Goal: Information Seeking & Learning: Learn about a topic

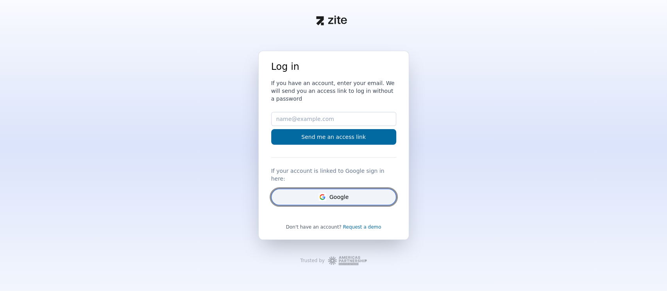
click at [347, 189] on button "Google" at bounding box center [333, 197] width 125 height 16
click at [343, 190] on button "Google" at bounding box center [333, 197] width 125 height 16
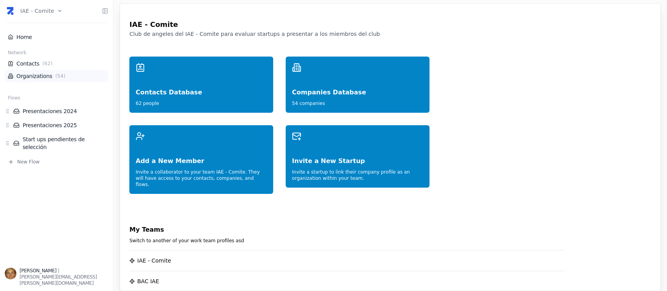
click at [54, 79] on span "( 54 )" at bounding box center [60, 76] width 13 height 6
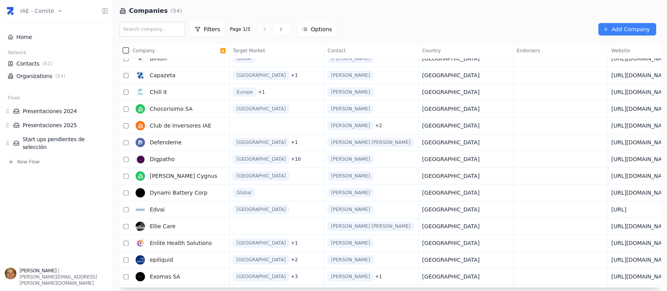
scroll to position [193, 0]
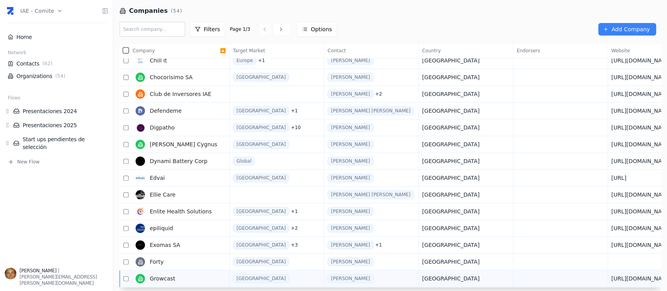
click at [198, 275] on link "Growcast" at bounding box center [176, 279] width 88 height 16
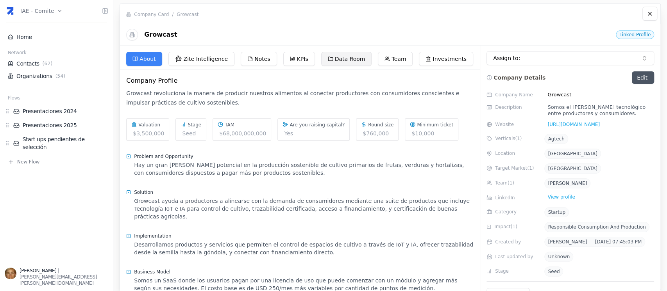
click at [346, 56] on button "Data Room" at bounding box center [346, 59] width 51 height 14
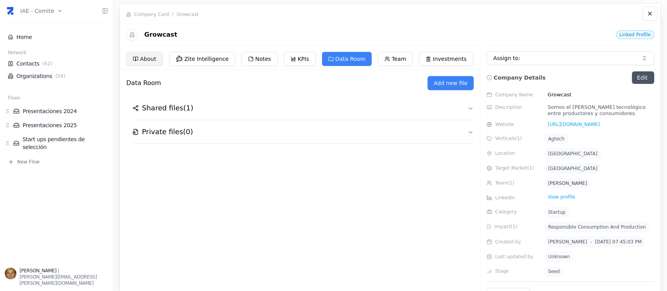
click at [142, 62] on button "About" at bounding box center [144, 59] width 36 height 14
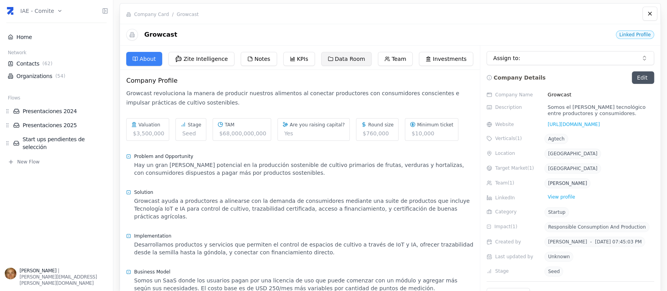
click at [340, 58] on button "Data Room" at bounding box center [346, 59] width 51 height 14
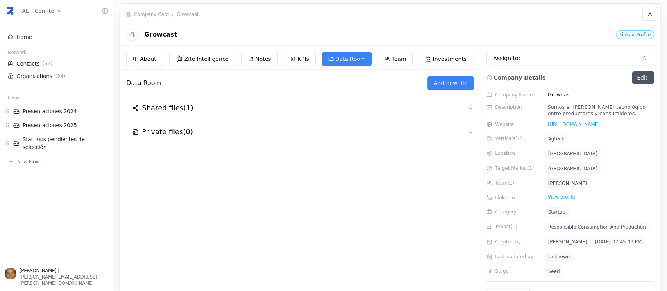
click at [159, 111] on h2 "Shared files ( 1 )" at bounding box center [167, 108] width 51 height 11
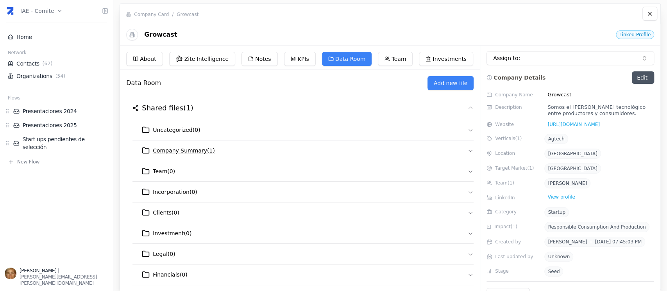
click at [180, 154] on span "Company Summary ( 1 )" at bounding box center [184, 151] width 62 height 8
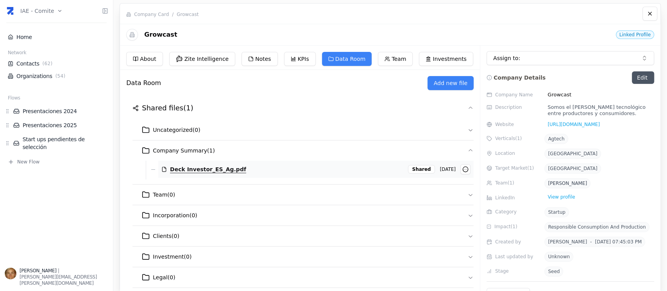
click at [198, 168] on span "Deck Investor_ES_Ag.pdf" at bounding box center [208, 170] width 76 height 8
click at [25, 66] on link "Contacts ( 62 )" at bounding box center [56, 64] width 97 height 8
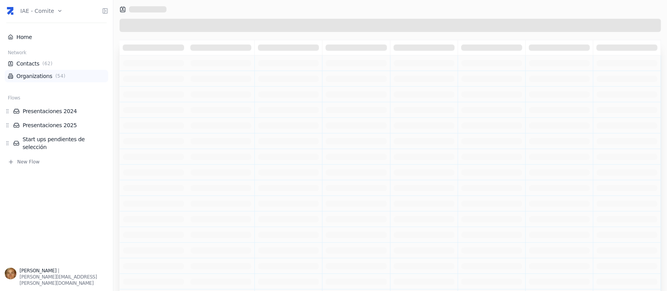
click at [31, 79] on link "Organizations ( 54 )" at bounding box center [56, 76] width 97 height 8
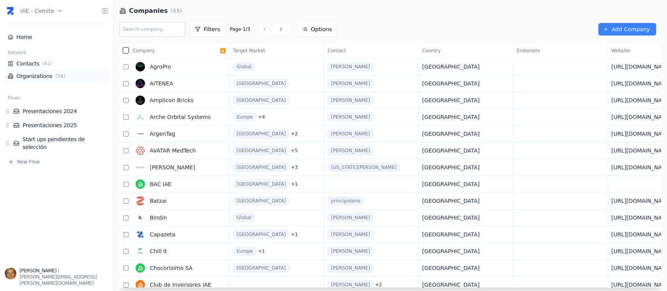
click at [34, 76] on link "Organizations ( 54 )" at bounding box center [56, 76] width 97 height 8
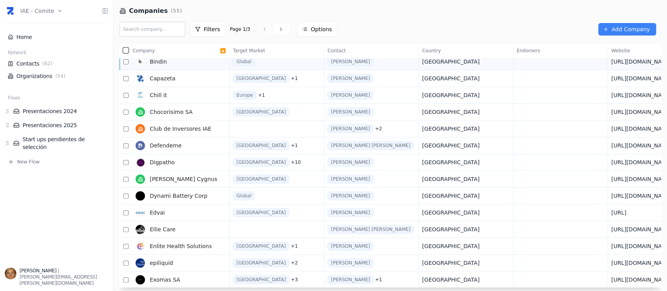
scroll to position [193, 0]
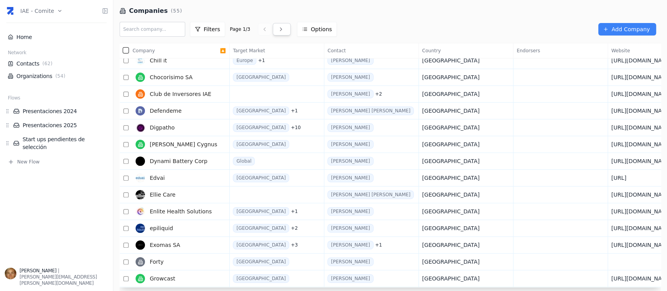
click at [278, 28] on icon at bounding box center [281, 29] width 6 height 6
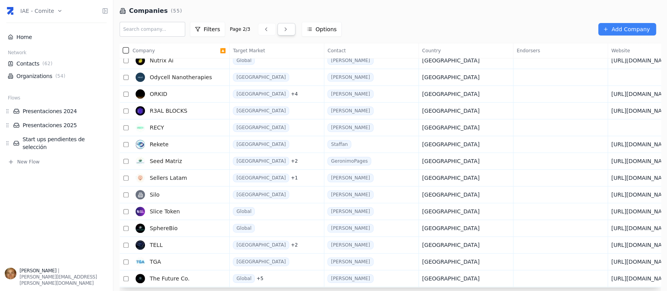
click at [277, 28] on link at bounding box center [286, 29] width 18 height 13
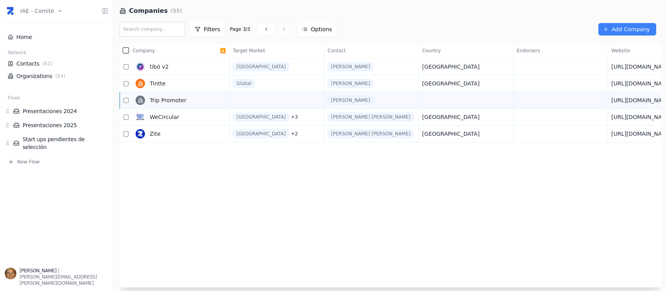
click at [187, 102] on link "Trip Promoter" at bounding box center [176, 101] width 88 height 16
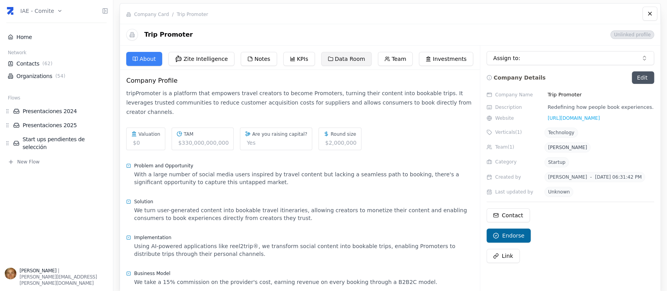
click at [331, 58] on button "Data Room" at bounding box center [346, 59] width 51 height 14
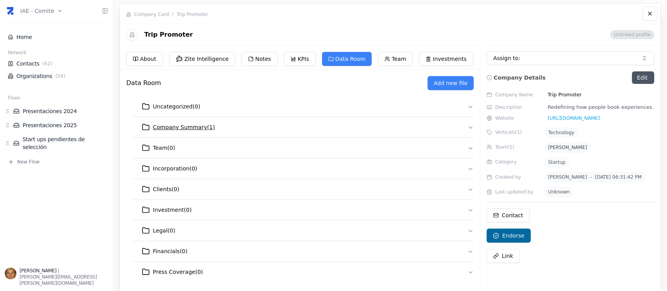
click at [198, 129] on span "Company Summary ( 1 )" at bounding box center [184, 127] width 62 height 8
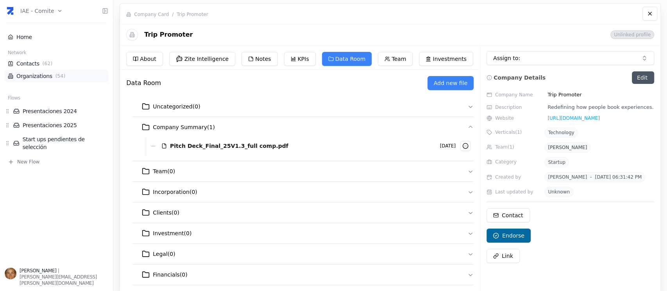
click at [43, 76] on link "Organizations ( 54 )" at bounding box center [56, 76] width 97 height 8
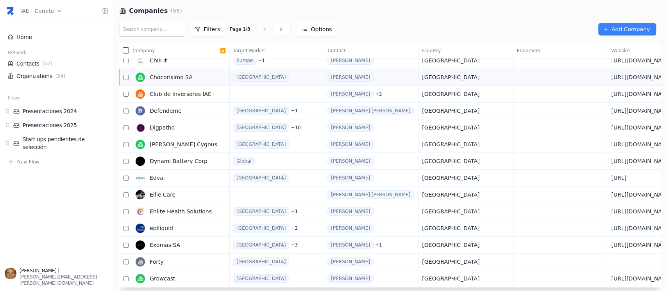
scroll to position [193, 0]
click at [278, 27] on icon at bounding box center [281, 29] width 6 height 6
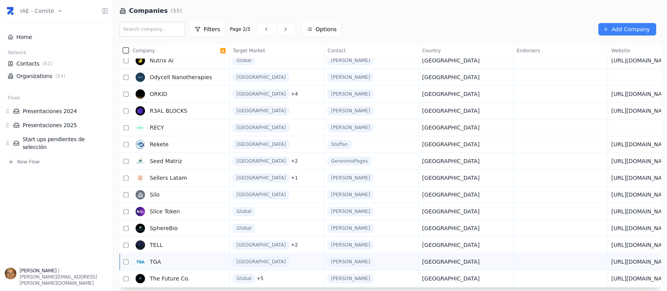
click at [222, 259] on td "TGA" at bounding box center [179, 262] width 100 height 17
click at [200, 259] on link "TGA" at bounding box center [176, 262] width 88 height 16
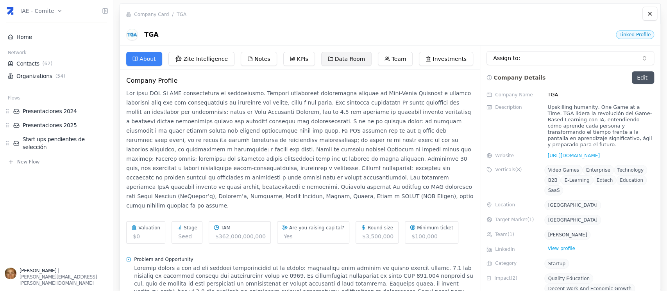
click at [336, 58] on button "Data Room" at bounding box center [346, 59] width 51 height 14
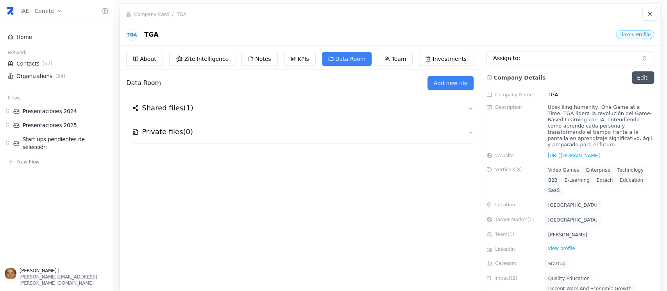
click at [173, 108] on h2 "Shared files ( 1 )" at bounding box center [167, 108] width 51 height 11
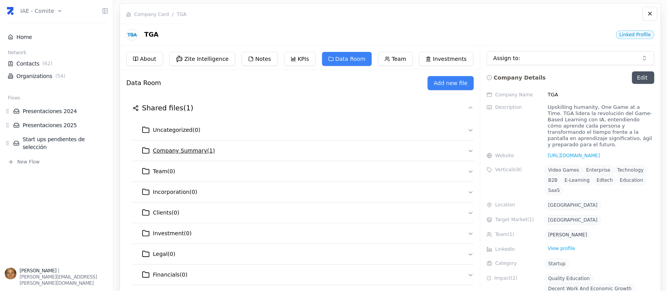
click at [197, 149] on span "Company Summary ( 1 )" at bounding box center [184, 151] width 62 height 8
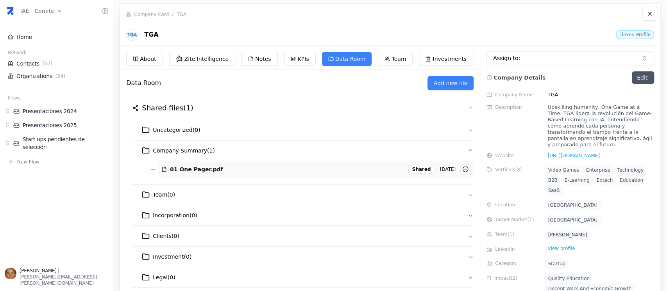
click at [202, 166] on span "01 One Pager.pdf" at bounding box center [196, 170] width 53 height 8
click at [218, 166] on button "01 One Pager.pdf" at bounding box center [246, 170] width 157 height 14
